Goal: Book appointment/travel/reservation

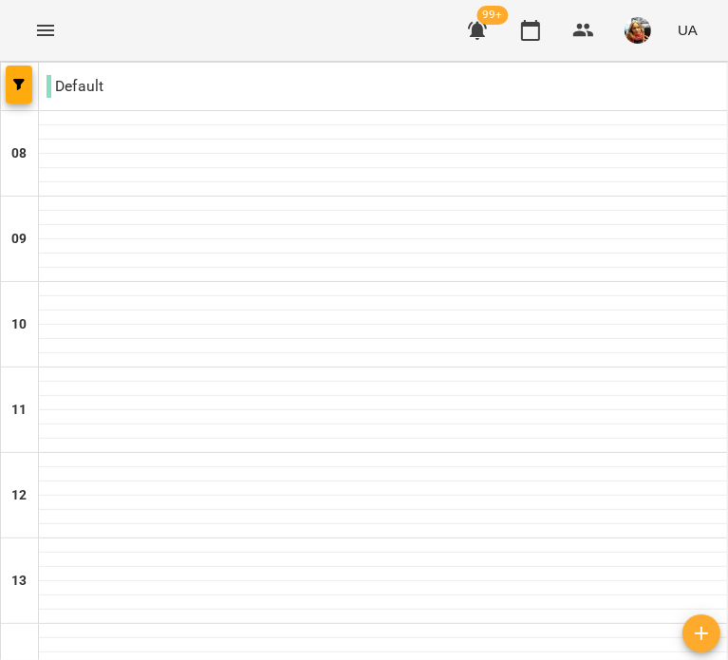
click at [489, 27] on icon "button" at bounding box center [477, 30] width 23 height 23
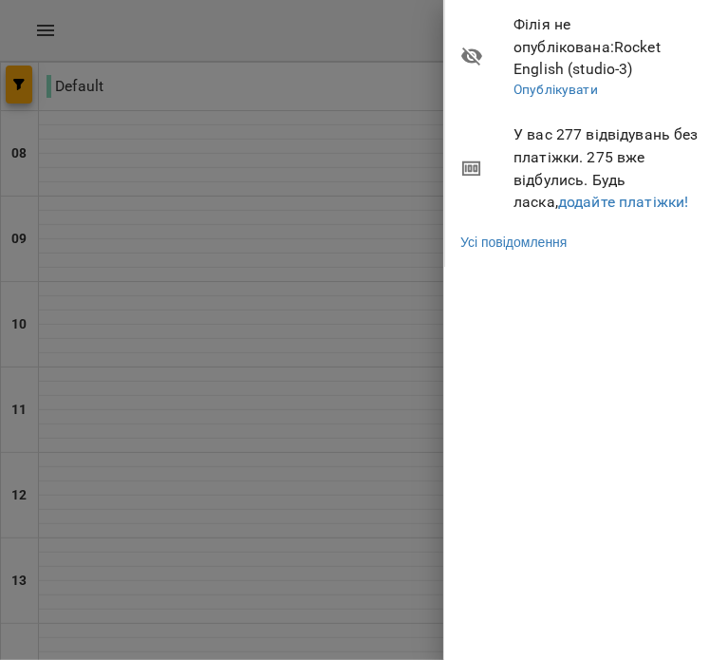
click at [381, 187] on div at bounding box center [364, 330] width 728 height 660
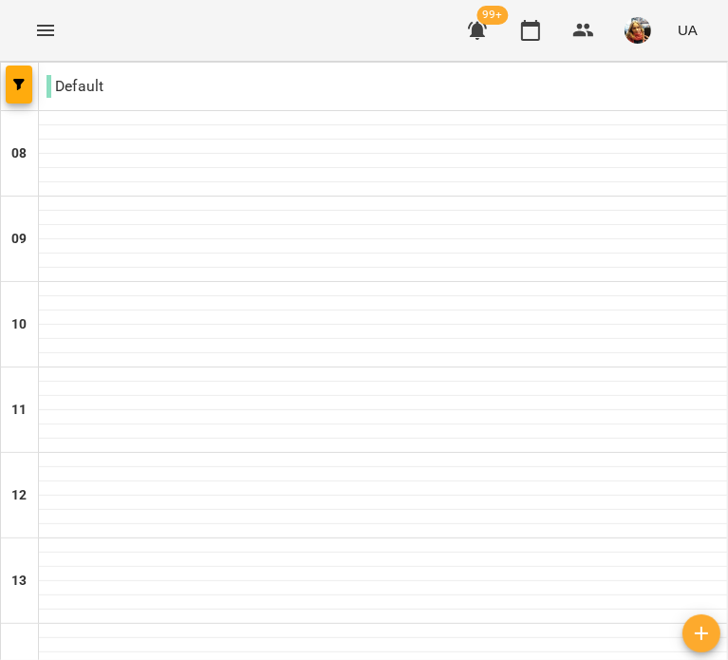
click at [330, 11] on div "For Business 99+ UA" at bounding box center [364, 30] width 728 height 61
